Goal: Task Accomplishment & Management: Manage account settings

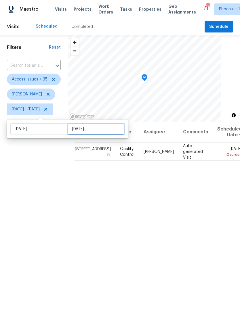
click at [105, 128] on input "[DATE]" at bounding box center [96, 129] width 57 height 12
select select "8"
select select "2025"
select select "9"
select select "2025"
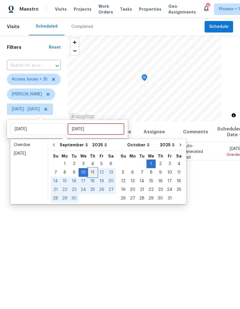
click at [91, 171] on div "11" at bounding box center [92, 173] width 9 height 8
type input "[DATE]"
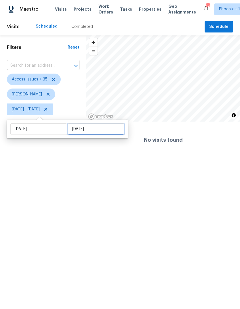
click at [102, 129] on input "[DATE]" at bounding box center [96, 129] width 57 height 12
select select "8"
select select "2025"
select select "9"
select select "2025"
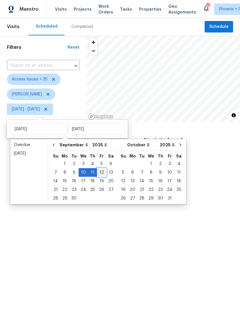
click at [100, 172] on div "12" at bounding box center [101, 173] width 9 height 8
type input "[DATE]"
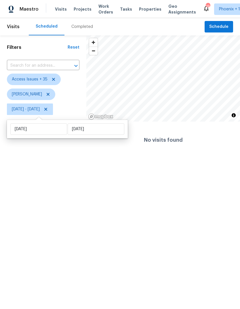
click at [36, 158] on html "Maestro Visits Projects Work Orders Tasks Properties Geo Assignments 19 [GEOGRA…" at bounding box center [120, 79] width 240 height 158
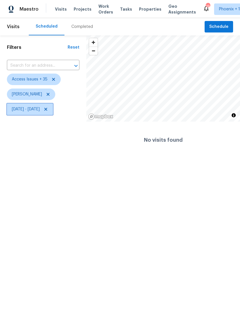
click at [40, 111] on span "[DATE] - [DATE]" at bounding box center [26, 109] width 28 height 6
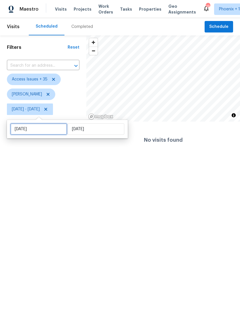
click at [44, 129] on input "[DATE]" at bounding box center [38, 129] width 57 height 12
select select "8"
select select "2025"
select select "9"
select select "2025"
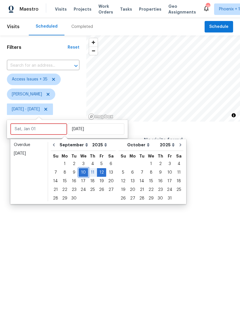
click at [81, 172] on div "10" at bounding box center [83, 173] width 9 height 8
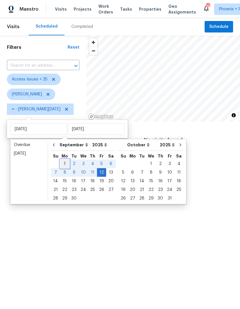
click at [64, 161] on div "1" at bounding box center [64, 164] width 9 height 8
type input "[DATE]"
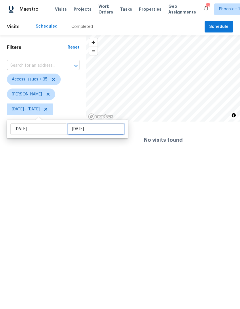
click at [84, 128] on input "[DATE]" at bounding box center [96, 129] width 57 height 12
select select "8"
select select "2025"
select select "9"
select select "2025"
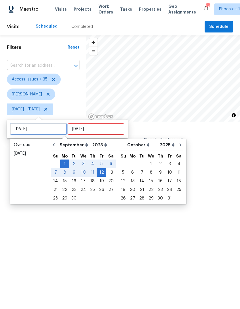
click at [38, 130] on input "[DATE]" at bounding box center [38, 129] width 57 height 12
type input "[DATE]"
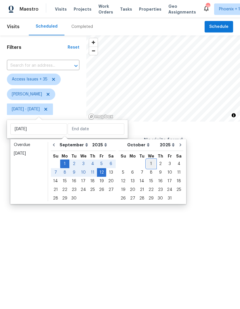
click at [149, 162] on div "1" at bounding box center [150, 164] width 9 height 8
type input "[DATE]"
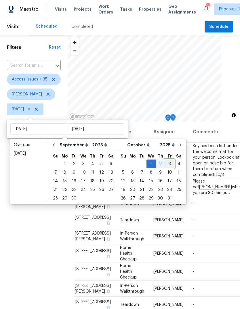
click at [166, 163] on div "3" at bounding box center [169, 164] width 9 height 8
type input "[DATE]"
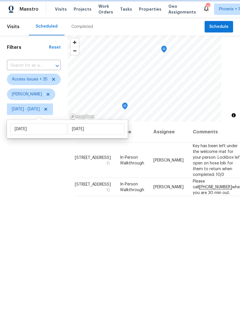
click at [127, 108] on icon "Map marker" at bounding box center [124, 106] width 5 height 7
